Goal: Information Seeking & Learning: Learn about a topic

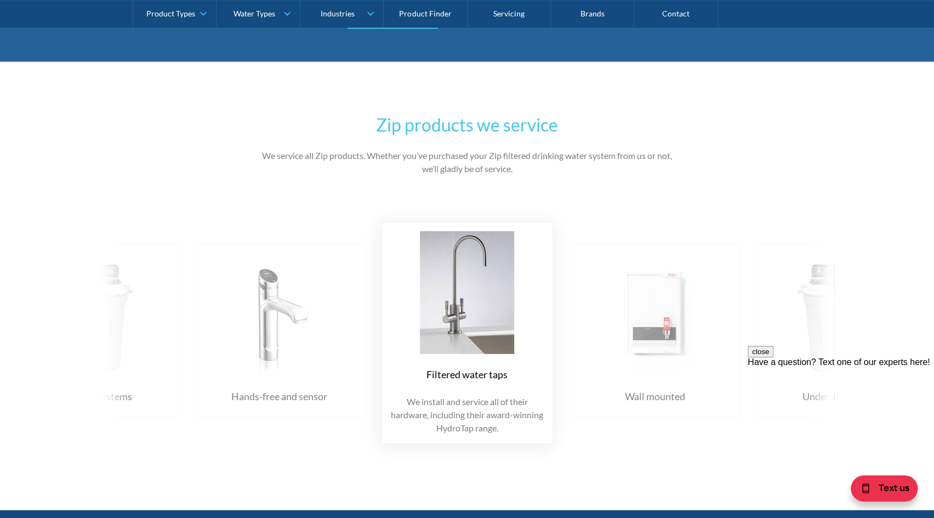
scroll to position [1316, 0]
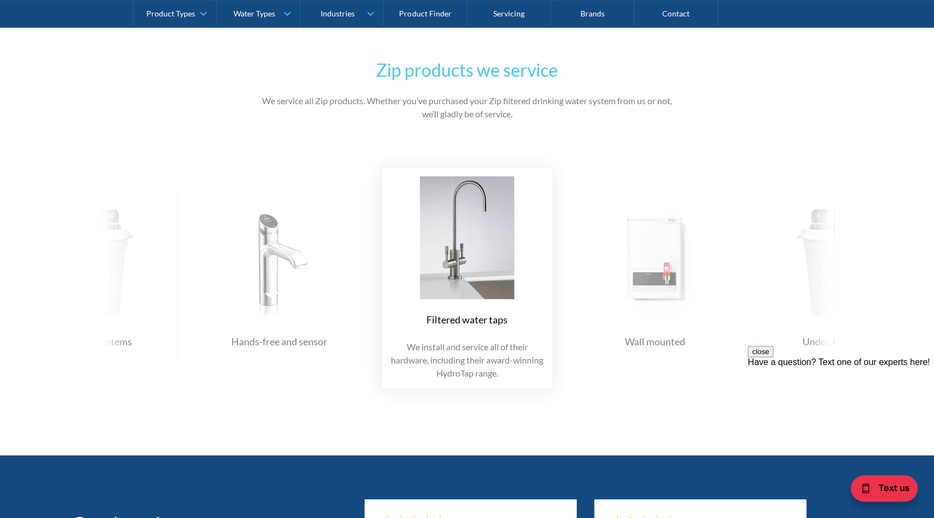
click at [822, 340] on div "Filtered water taps We install and service all of their hardware, including the…" at bounding box center [467, 278] width 790 height 255
click at [822, 342] on div "Filtered water taps We install and service all of their hardware, including the…" at bounding box center [467, 278] width 790 height 255
click at [922, 232] on div "Zip products we service We service all Zip products. Whether you’ve purchased y…" at bounding box center [467, 231] width 934 height 448
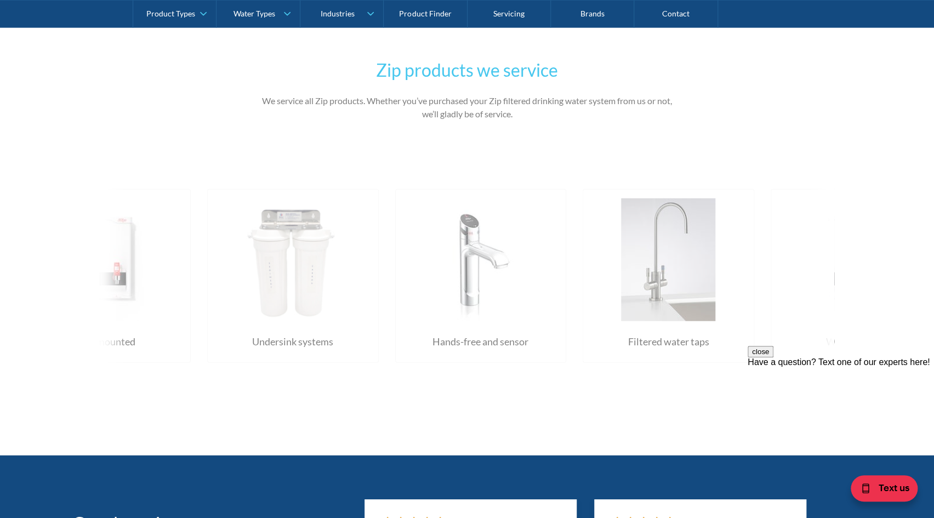
drag, startPoint x: 748, startPoint y: 268, endPoint x: 199, endPoint y: 247, distance: 549.3
click at [199, 247] on div "Filtered water taps We install and service all of their hardware, including the…" at bounding box center [207, 278] width 2253 height 255
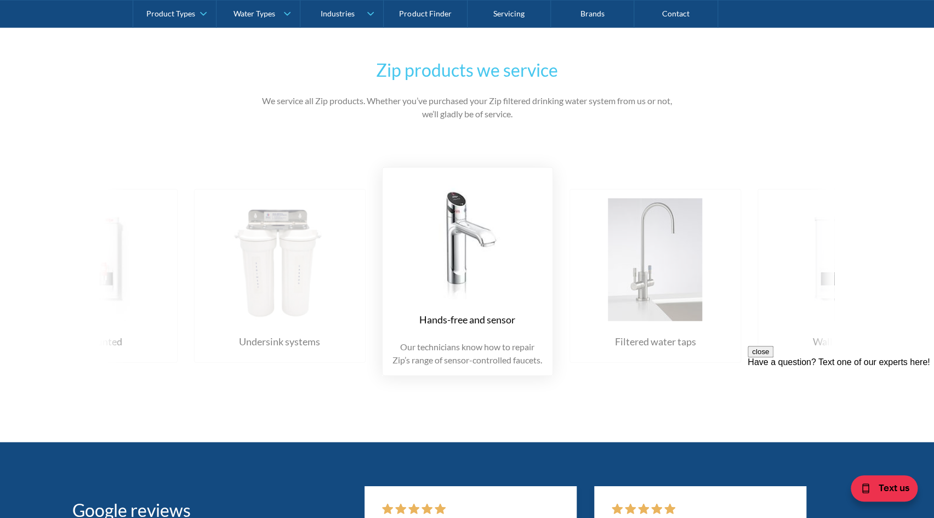
click at [282, 266] on img at bounding box center [279, 259] width 149 height 123
click at [272, 344] on div "Undersink systems" at bounding box center [279, 341] width 81 height 15
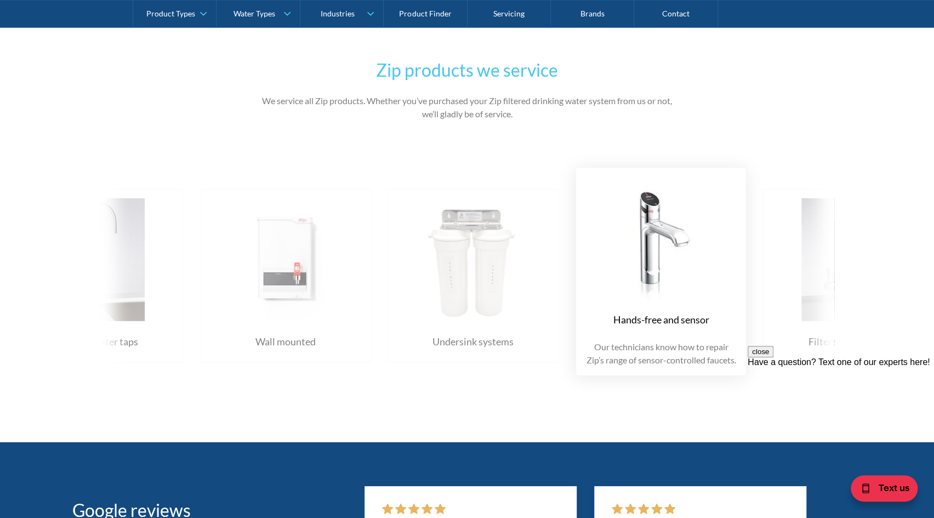
drag, startPoint x: 269, startPoint y: 294, endPoint x: 462, endPoint y: 296, distance: 193.6
click at [462, 296] on img at bounding box center [473, 259] width 149 height 123
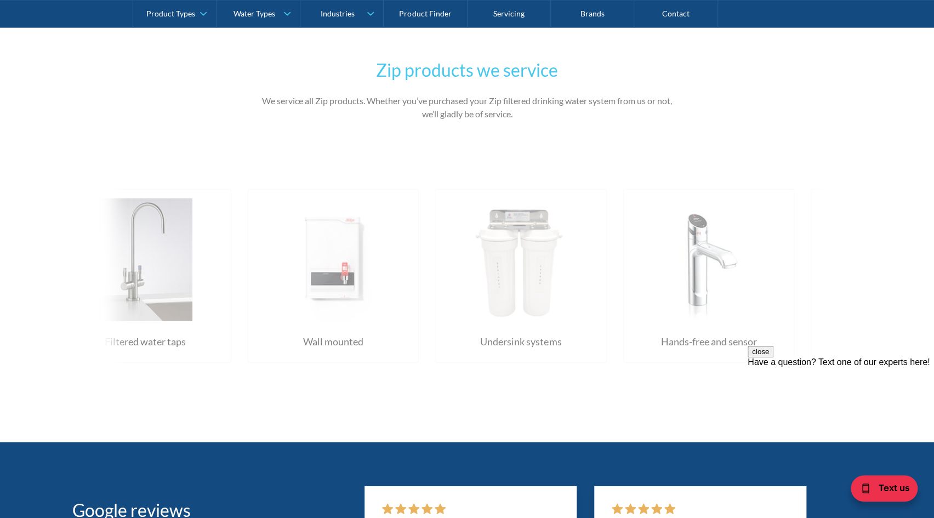
drag, startPoint x: 488, startPoint y: 302, endPoint x: 53, endPoint y: 277, distance: 435.5
click at [54, 277] on div "Zip products we service We service all Zip products. Whether you’ve purchased y…" at bounding box center [467, 224] width 934 height 435
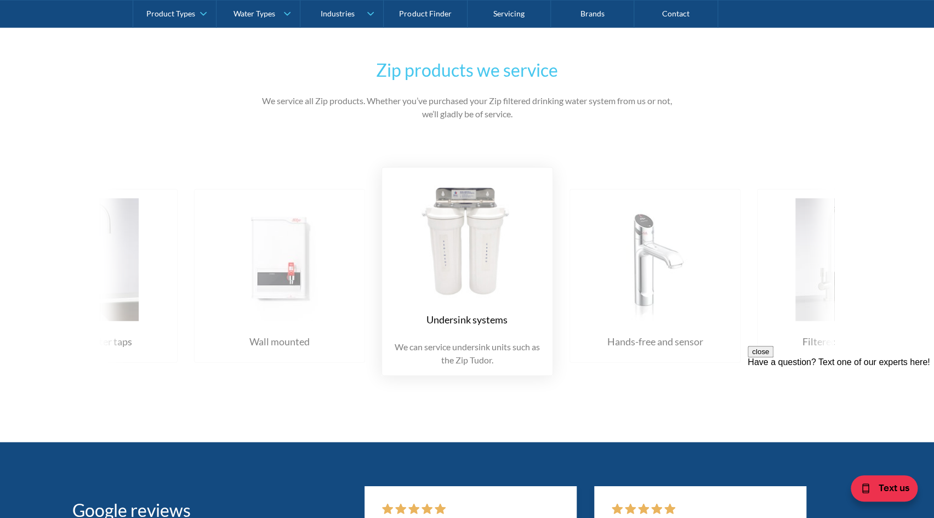
click at [490, 284] on img at bounding box center [467, 238] width 149 height 123
click at [489, 284] on img at bounding box center [467, 238] width 149 height 123
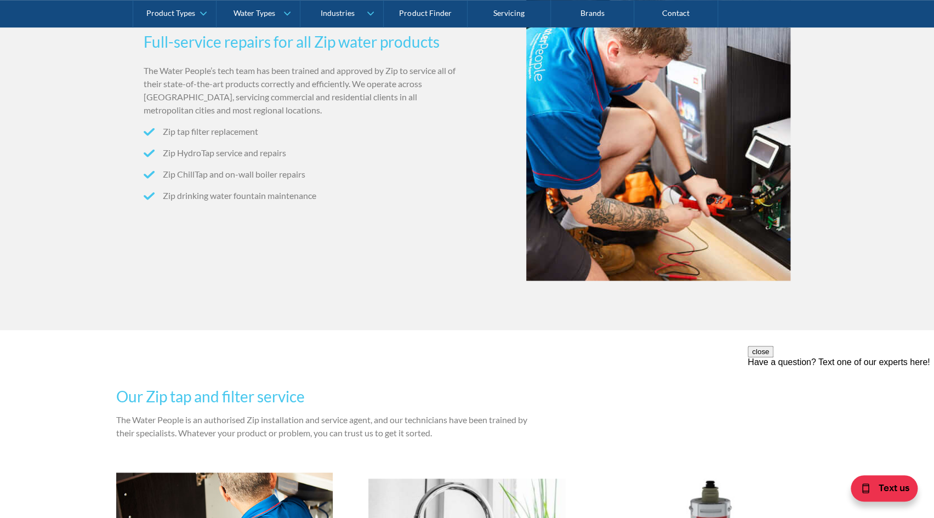
scroll to position [55, 0]
